Goal: Task Accomplishment & Management: Complete application form

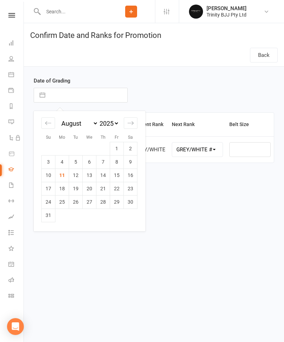
select select "6"
select select "2025"
select select "7"
select select "2025"
select select "8"
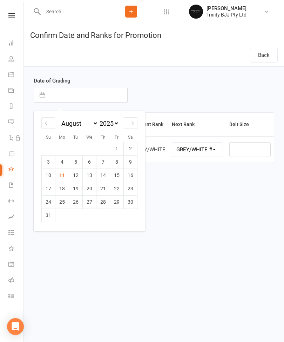
select select "2025"
click at [64, 178] on td "11" at bounding box center [62, 175] width 14 height 13
type input "11 Aug 2025"
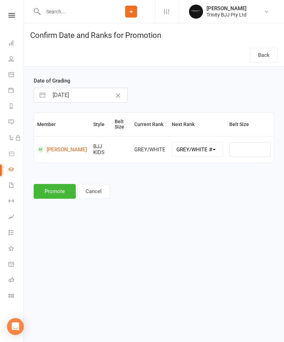
click at [59, 189] on button "Promote" at bounding box center [55, 191] width 42 height 15
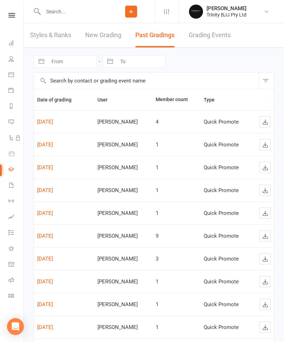
click at [13, 42] on icon at bounding box center [11, 43] width 6 height 6
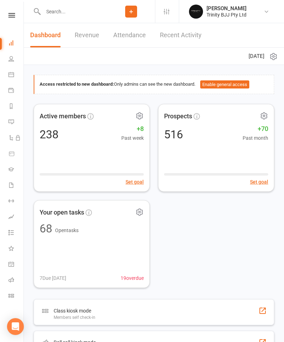
click at [264, 311] on div at bounding box center [263, 311] width 8 height 8
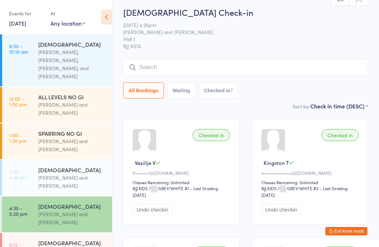
scroll to position [5, 0]
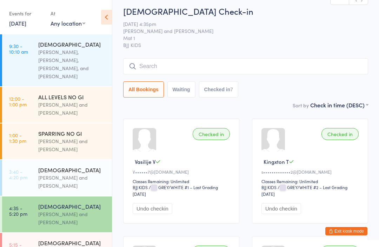
click at [284, 67] on input "search" at bounding box center [245, 66] width 245 height 16
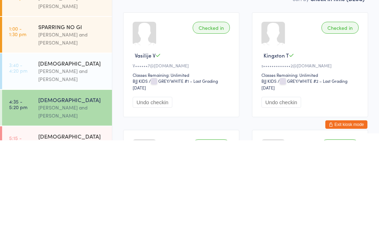
scroll to position [111, 0]
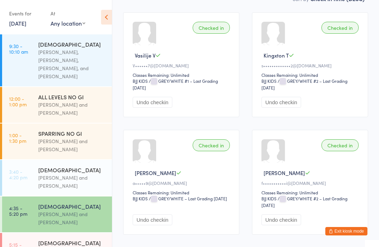
click at [284, 230] on button "Exit kiosk mode" at bounding box center [347, 231] width 42 height 8
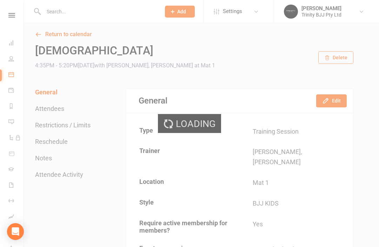
scroll to position [4, 0]
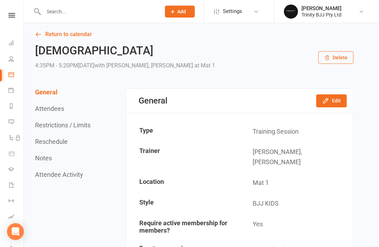
click at [16, 169] on link "Gradings" at bounding box center [16, 170] width 16 height 16
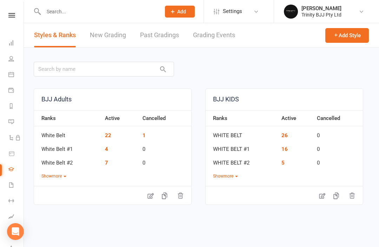
click at [97, 32] on link "New Grading" at bounding box center [108, 35] width 36 height 24
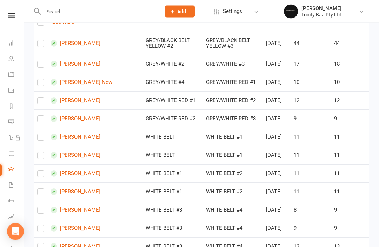
scroll to position [333, 0]
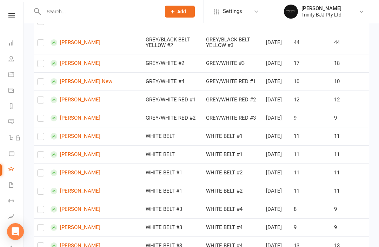
click at [42, 65] on label at bounding box center [40, 65] width 7 height 0
click at [42, 60] on input "checkbox" at bounding box center [40, 60] width 7 height 0
checkbox input "true"
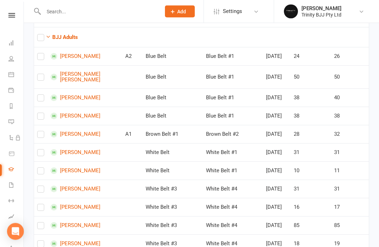
scroll to position [0, 0]
